Goal: Task Accomplishment & Management: Manage account settings

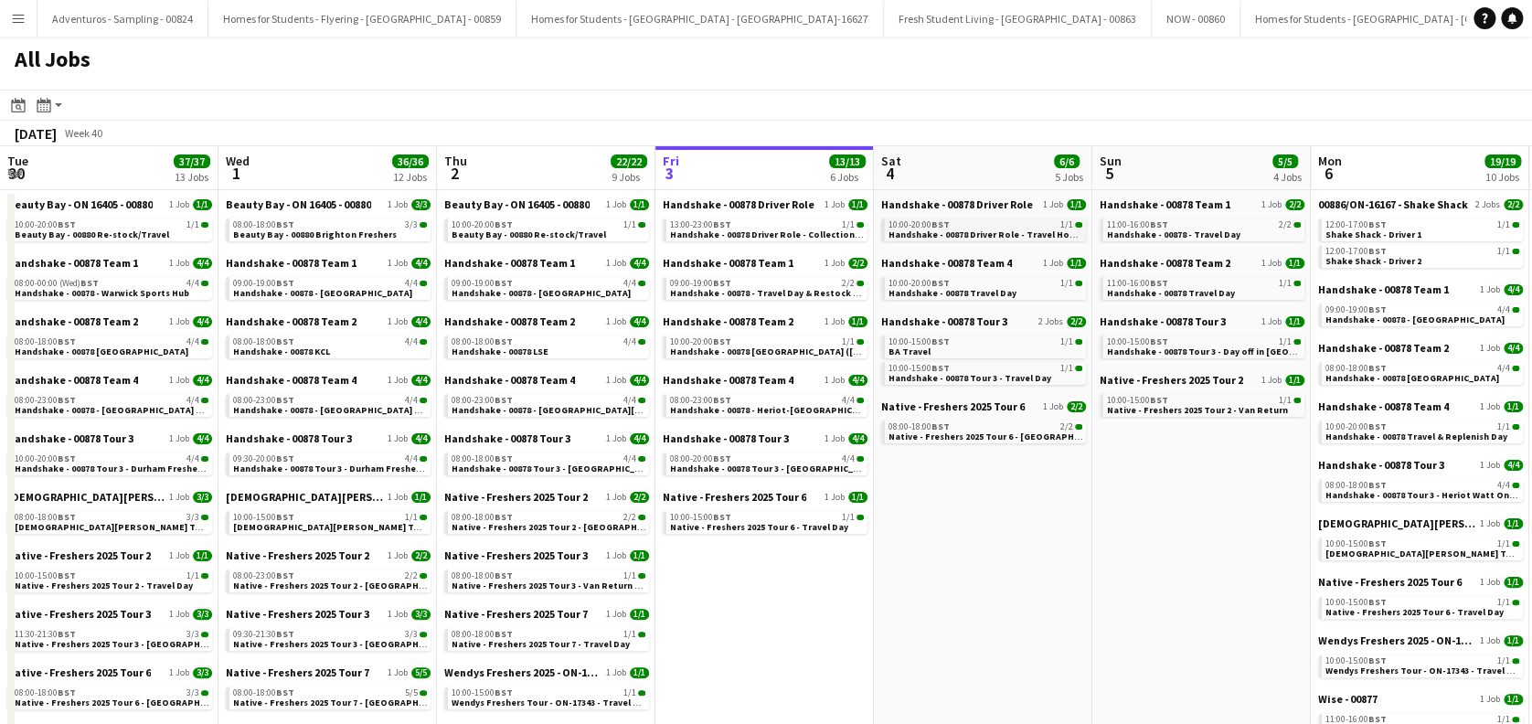
scroll to position [0, 437]
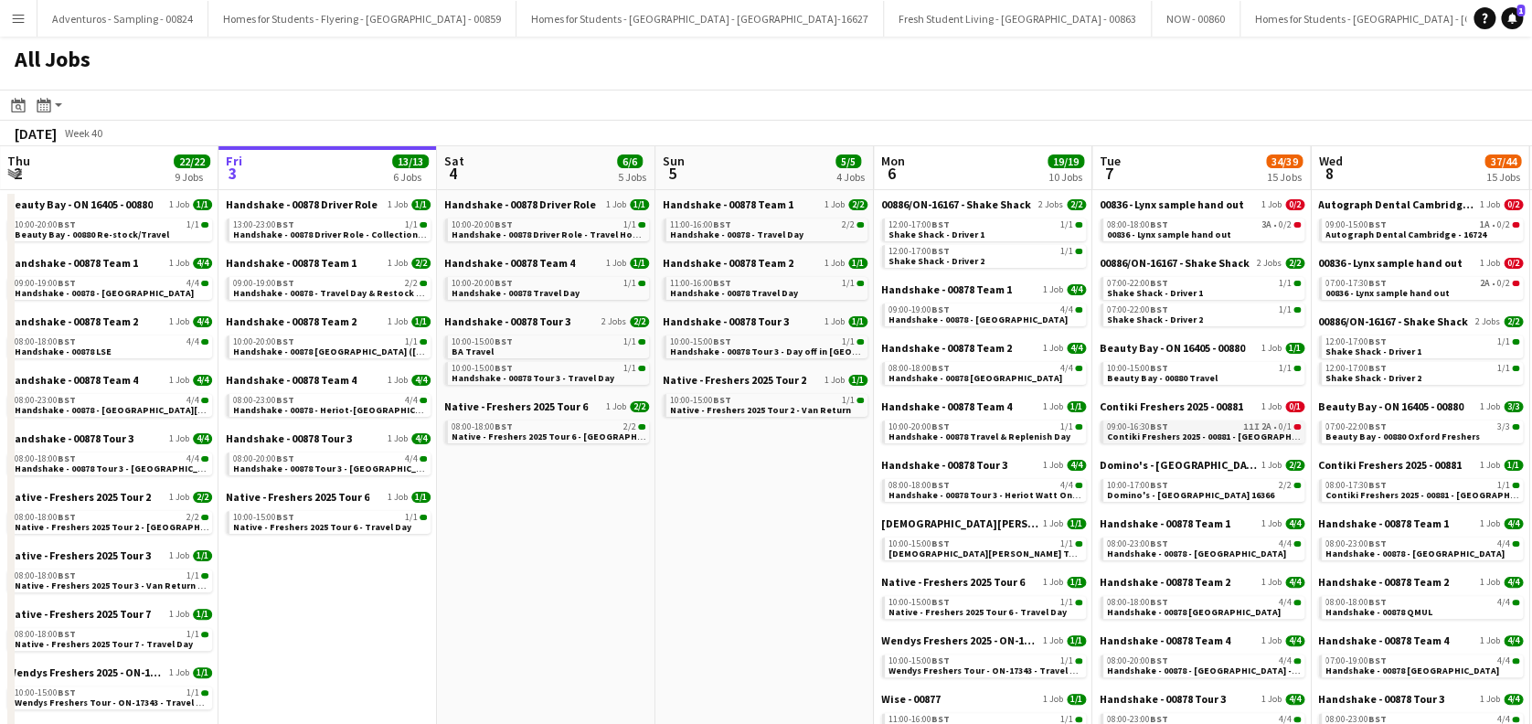
click at [1189, 440] on span "Contiki Freshers 2025 - 00881 - [GEOGRAPHIC_DATA]" at bounding box center [1218, 437] width 223 height 12
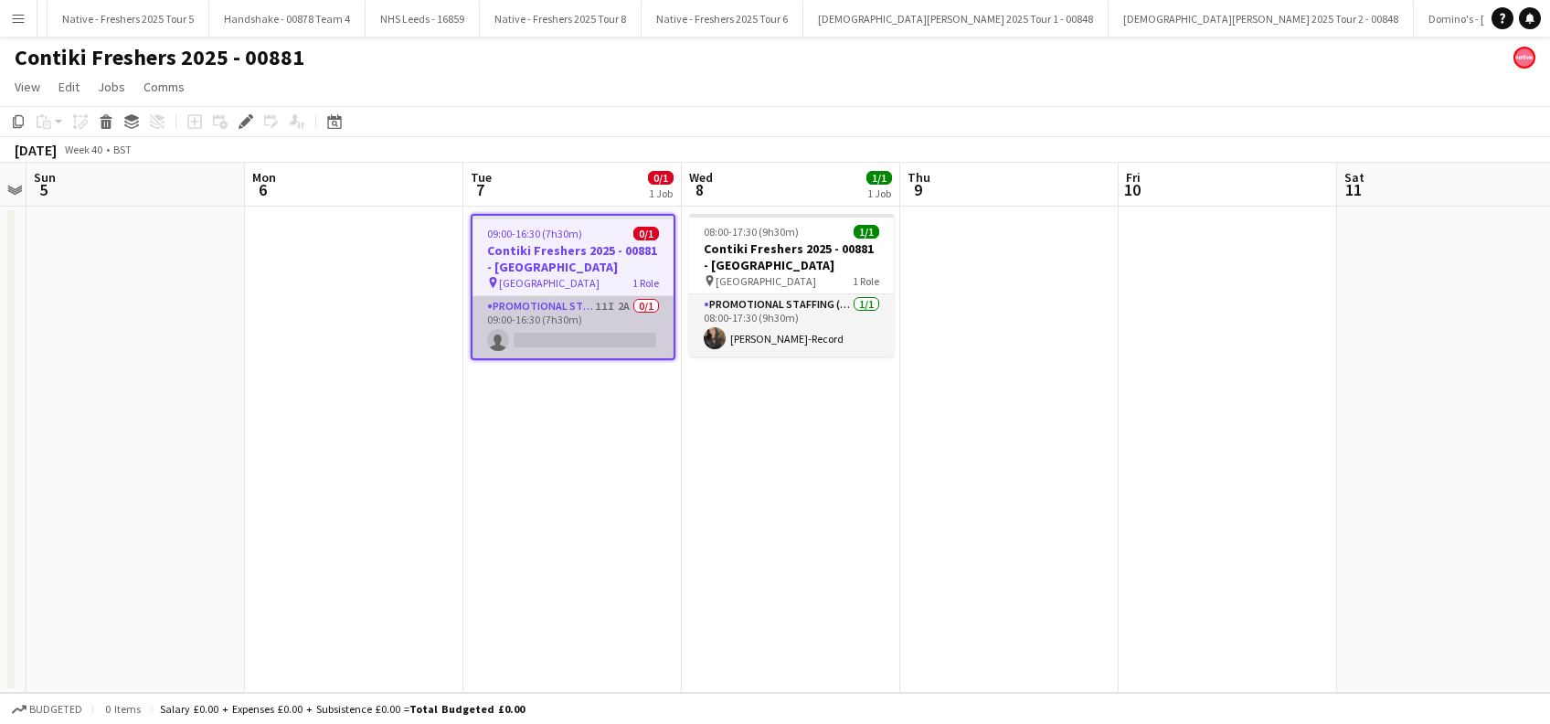
scroll to position [0, 5600]
click at [591, 343] on app-card-role "Promotional Staffing (Brand Ambassadors) 11I 2A 0/1 09:00-16:30 (7h30m) single-…" at bounding box center [573, 327] width 201 height 62
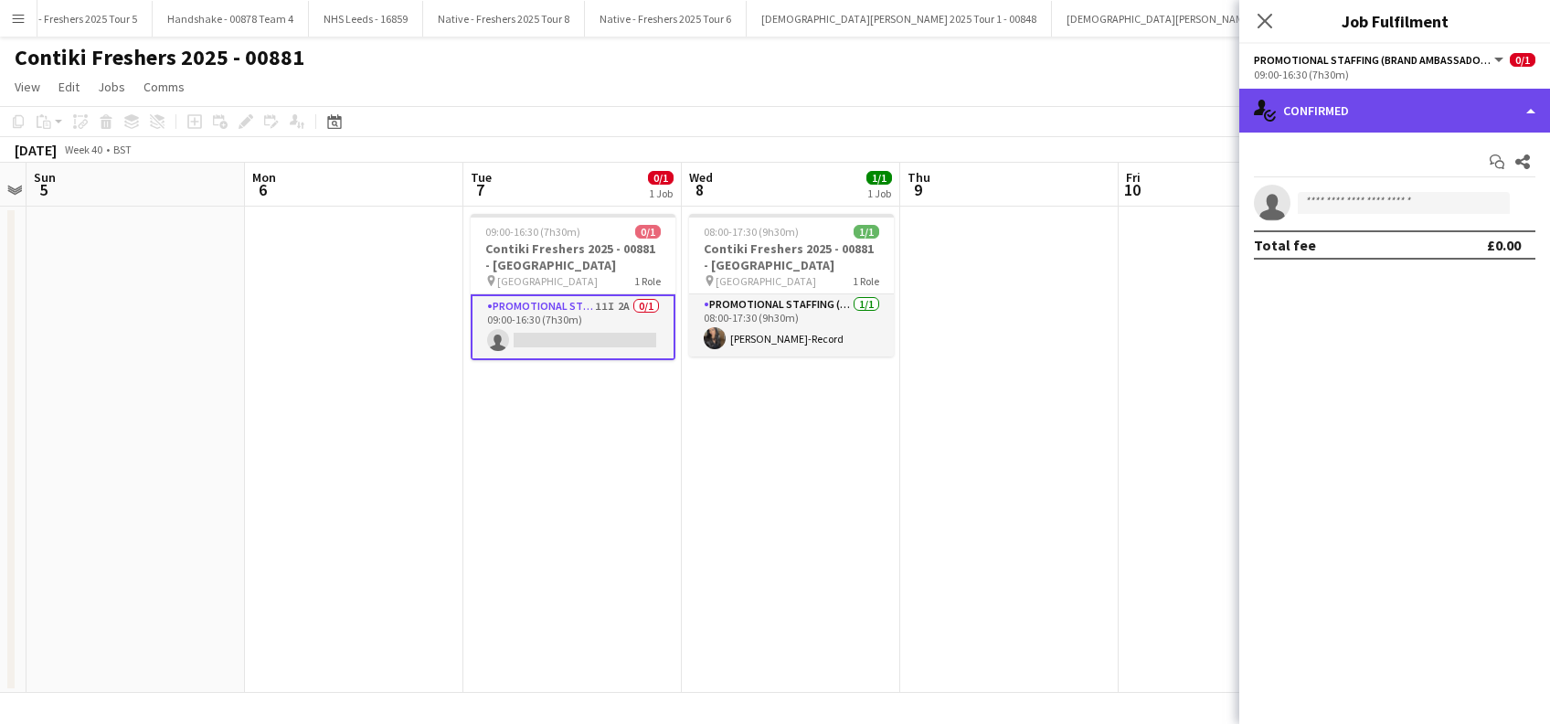
click at [1375, 117] on div "single-neutral-actions-check-2 Confirmed" at bounding box center [1395, 111] width 311 height 44
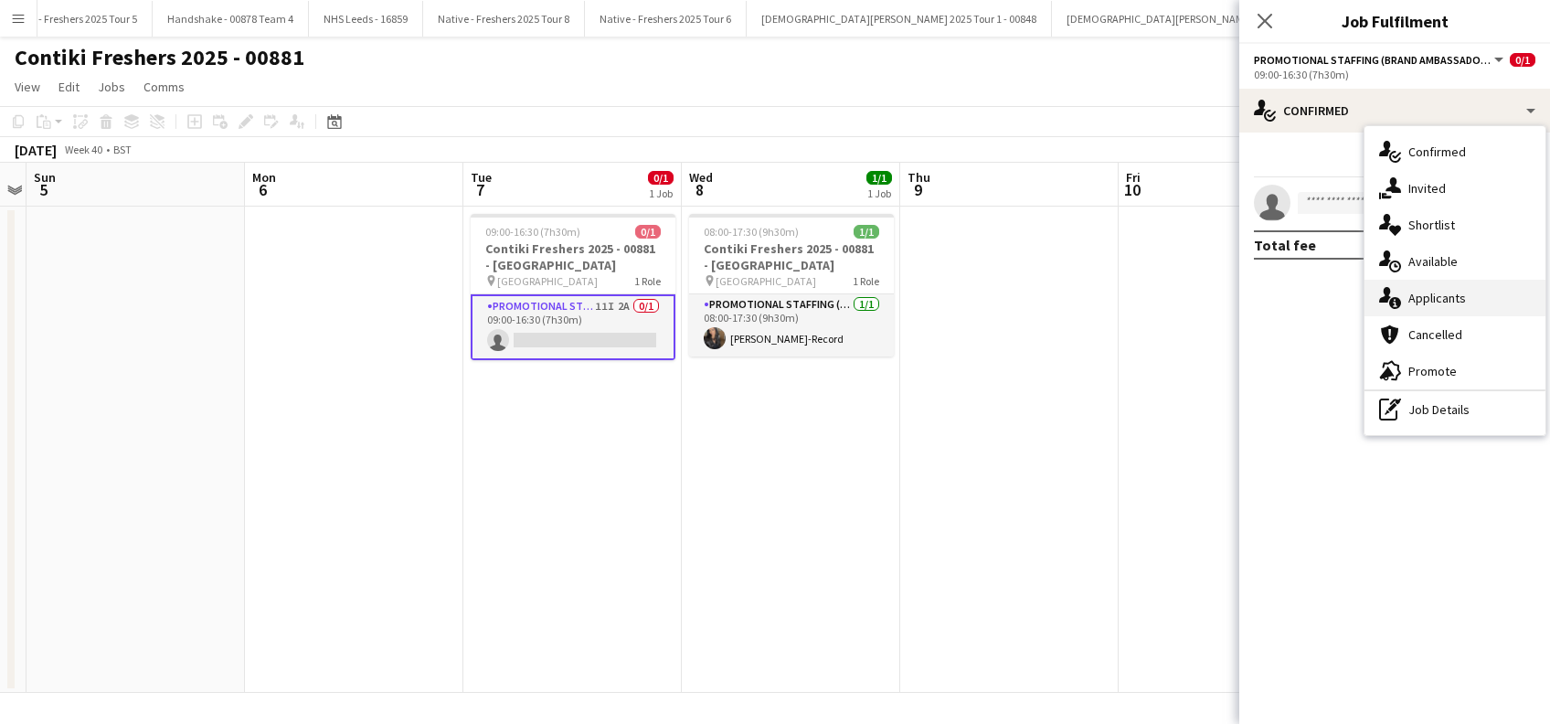
click at [1430, 300] on span "Applicants" at bounding box center [1438, 298] width 58 height 16
